Goal: Task Accomplishment & Management: Use online tool/utility

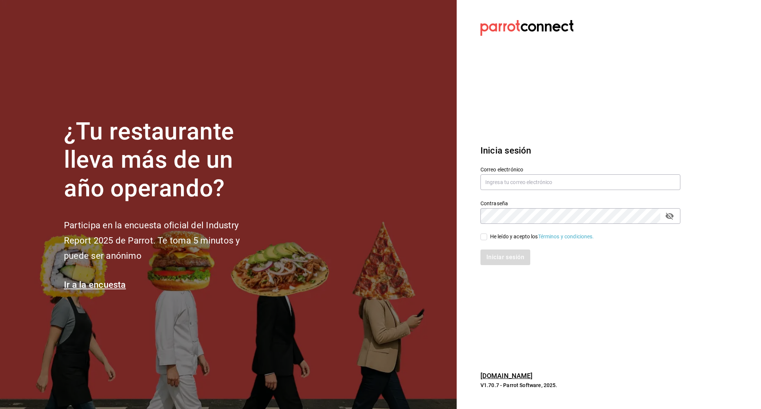
drag, startPoint x: 555, startPoint y: 127, endPoint x: 550, endPoint y: 132, distance: 6.9
click at [551, 126] on section "Datos incorrectos. Verifica que tu Correo o Contraseña estén bien escritos. Ini…" at bounding box center [578, 204] width 242 height 409
click at [499, 184] on input "text" at bounding box center [580, 182] width 200 height 16
type input "contacto@maoza.com.mx"
click at [484, 237] on input "He leído y acepto los Términos y condiciones." at bounding box center [483, 236] width 7 height 7
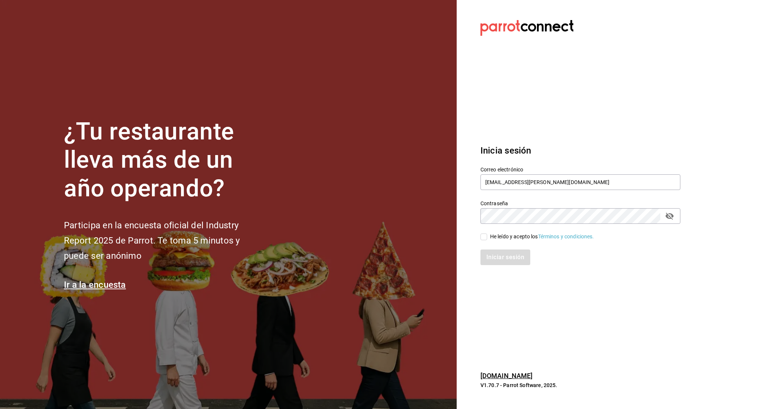
checkbox input "true"
click at [498, 260] on button "Iniciar sesión" at bounding box center [505, 257] width 51 height 16
click at [504, 183] on input "text" at bounding box center [580, 182] width 200 height 16
type input "[EMAIL_ADDRESS][PERSON_NAME][DOMAIN_NAME]"
click at [483, 235] on input "He leído y acepto los Términos y condiciones." at bounding box center [483, 236] width 7 height 7
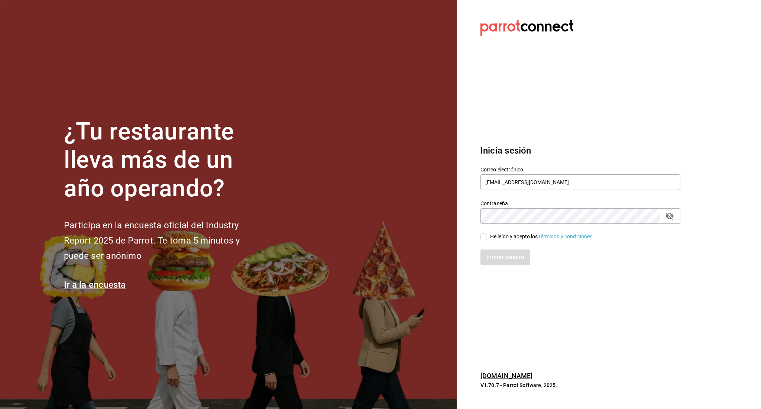
checkbox input "true"
click at [496, 263] on button "Iniciar sesión" at bounding box center [505, 257] width 51 height 16
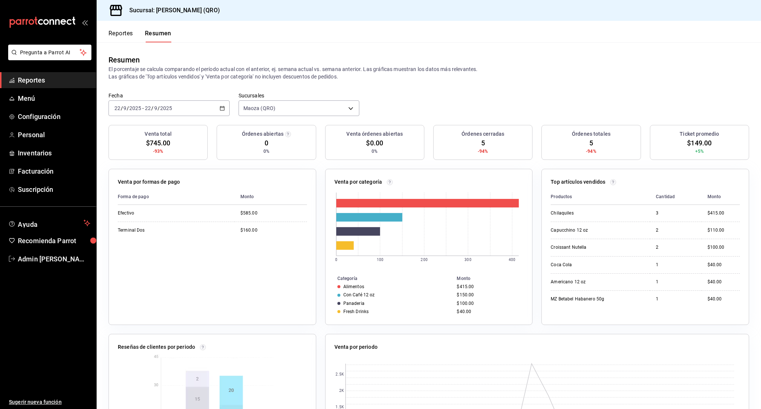
click at [220, 108] on icon "button" at bounding box center [222, 108] width 5 height 5
click at [134, 220] on li "Rango de fechas" at bounding box center [143, 214] width 69 height 17
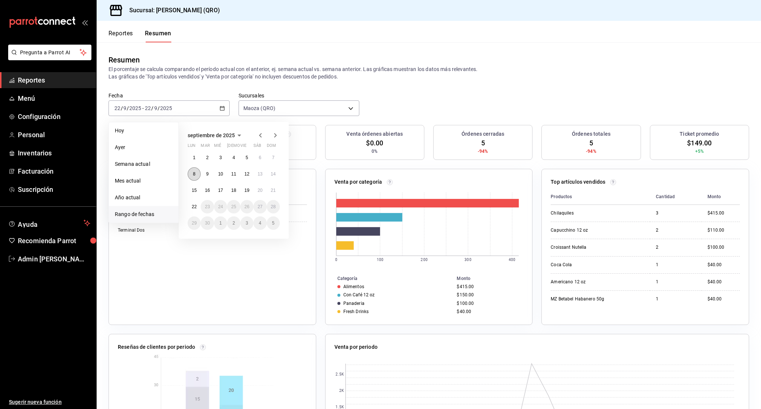
click at [194, 174] on abbr "8" at bounding box center [194, 173] width 3 height 5
click at [274, 173] on abbr "14" at bounding box center [273, 173] width 5 height 5
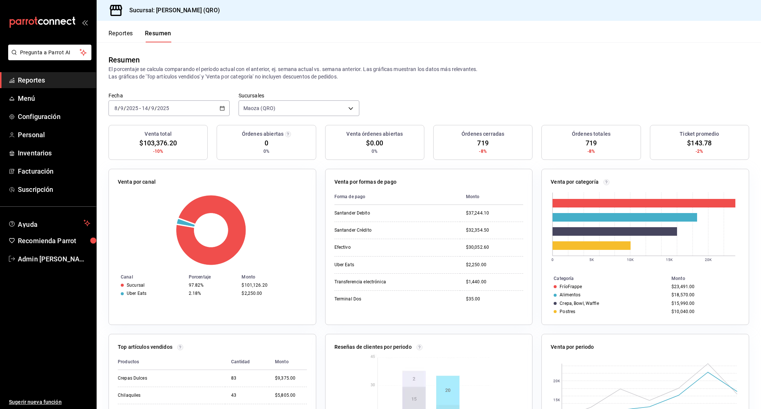
click at [125, 32] on button "Reportes" at bounding box center [121, 36] width 25 height 13
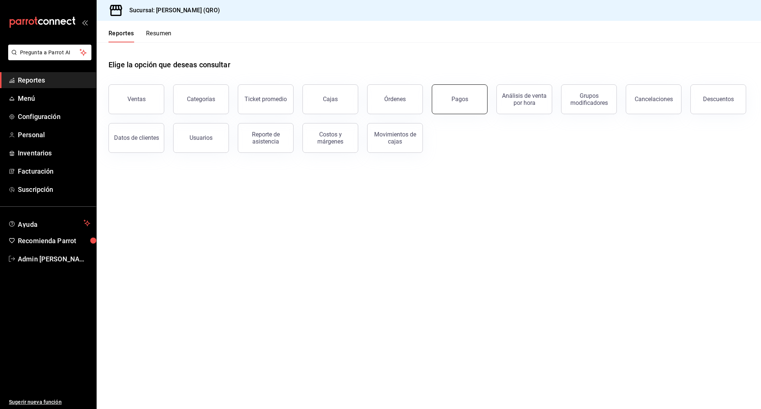
click at [449, 101] on button "Pagos" at bounding box center [460, 99] width 56 height 30
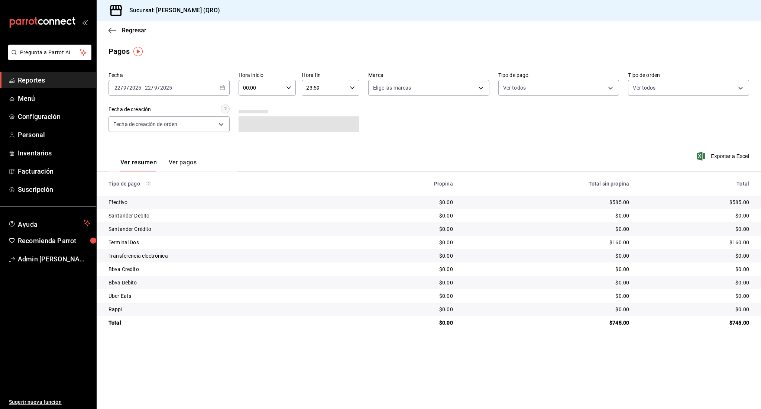
click at [221, 87] on icon "button" at bounding box center [222, 87] width 5 height 5
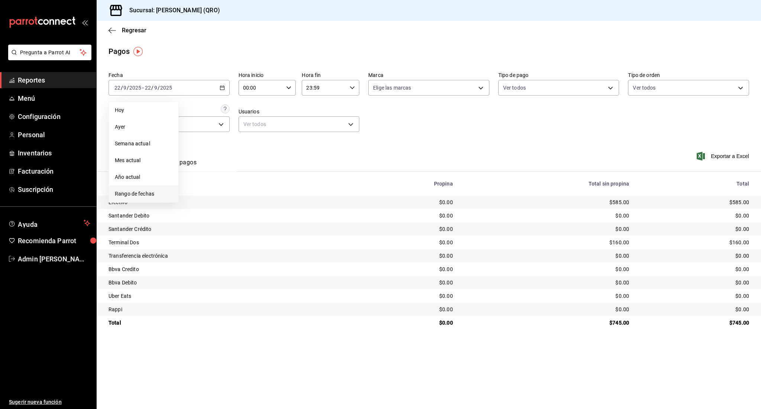
click at [134, 196] on span "Rango de fechas" at bounding box center [144, 194] width 58 height 8
click at [194, 155] on abbr "8" at bounding box center [194, 153] width 3 height 5
click at [275, 152] on abbr "14" at bounding box center [273, 153] width 5 height 5
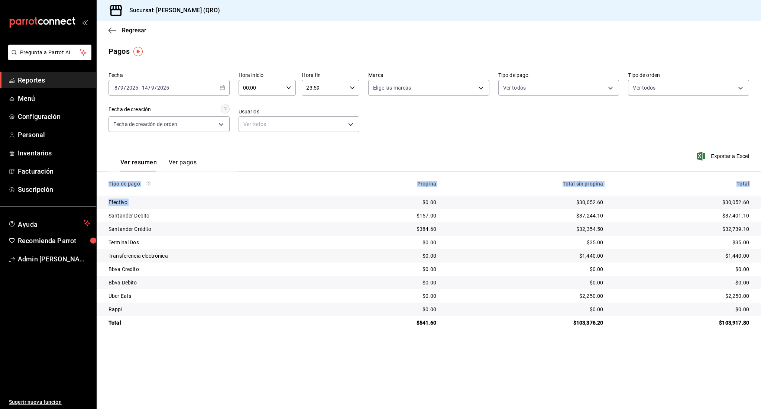
drag, startPoint x: 443, startPoint y: 262, endPoint x: 439, endPoint y: 329, distance: 67.4
click at [439, 329] on tbody "Efectivo $0.00 $30,052.60 $30,052.60 Santander Debito $157.00 $37,244.10 $37,40…" at bounding box center [429, 262] width 664 height 134
drag, startPoint x: 443, startPoint y: 337, endPoint x: 441, endPoint y: 324, distance: 13.9
click at [442, 337] on main "Regresar Pagos Fecha [DATE] [DATE] - [DATE] [DATE] Hora inicio 00:00 Hora inici…" at bounding box center [429, 215] width 664 height 388
drag, startPoint x: 429, startPoint y: 323, endPoint x: 413, endPoint y: 320, distance: 16.4
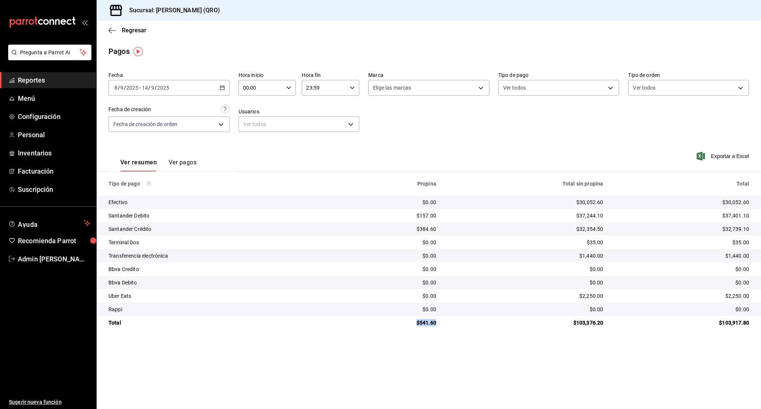
click at [413, 320] on div "$541.60" at bounding box center [392, 322] width 88 height 7
copy div "$541.60"
